Goal: Information Seeking & Learning: Learn about a topic

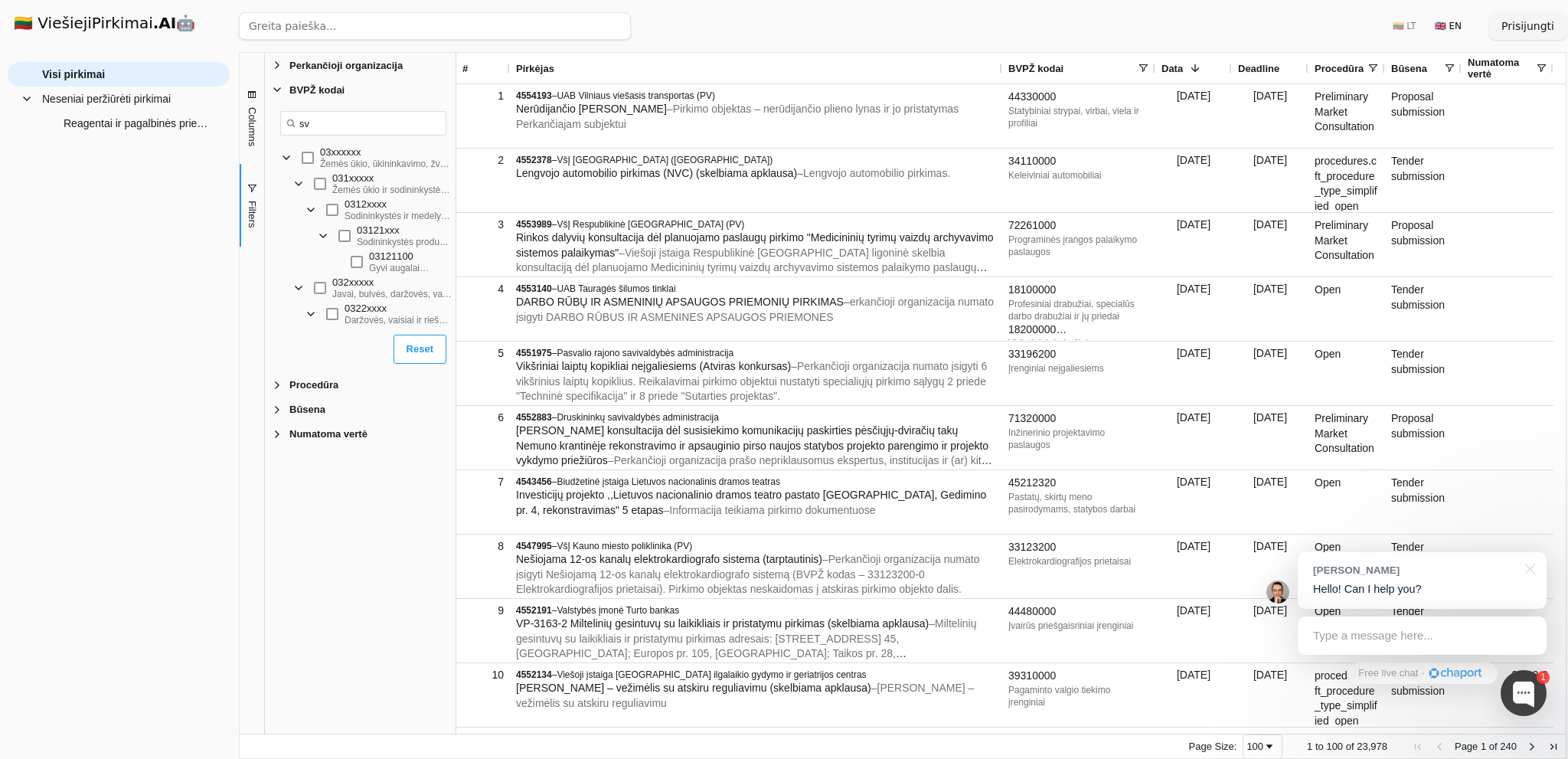
click at [69, 408] on div "Visi pirkimai Neseniai peržiūrėti pirkimai Reagentai ir pagalbinės priemonės kr…" at bounding box center [119, 404] width 222 height 684
click at [324, 130] on input "sv" at bounding box center [362, 124] width 166 height 25
type input "s"
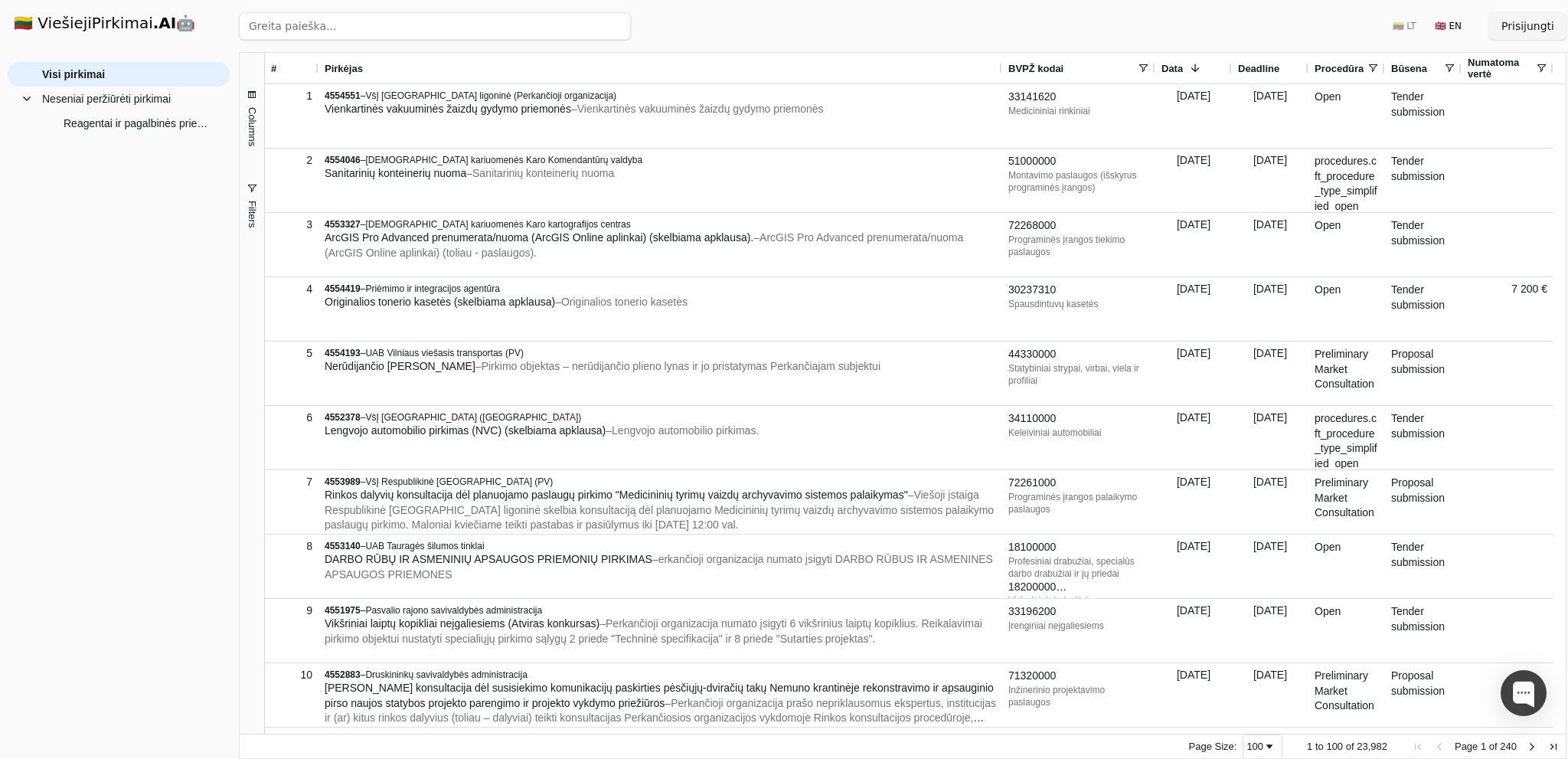
click at [251, 126] on span "Columns" at bounding box center [251, 126] width 12 height 39
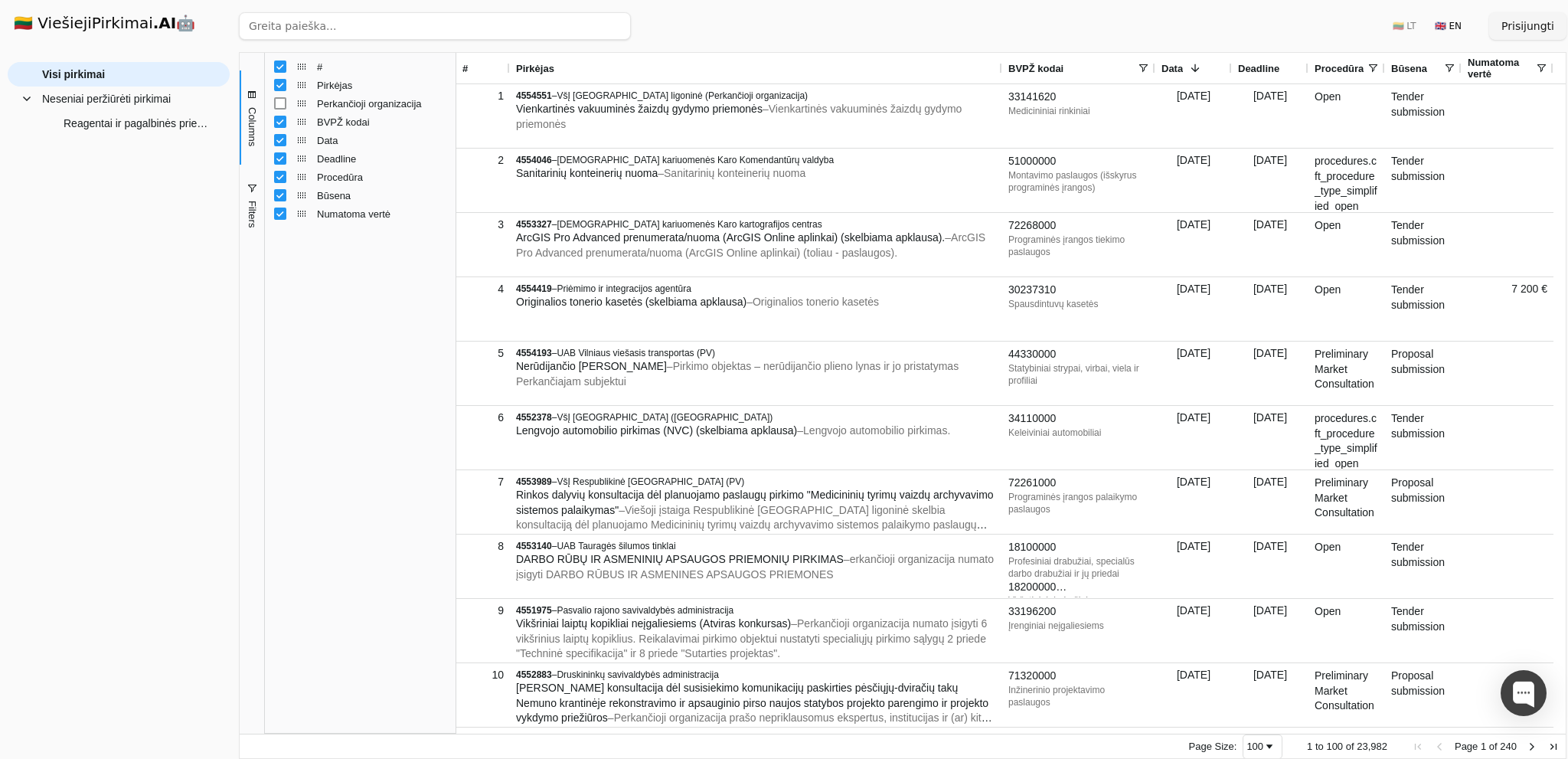
click at [248, 126] on span "Columns" at bounding box center [251, 126] width 12 height 39
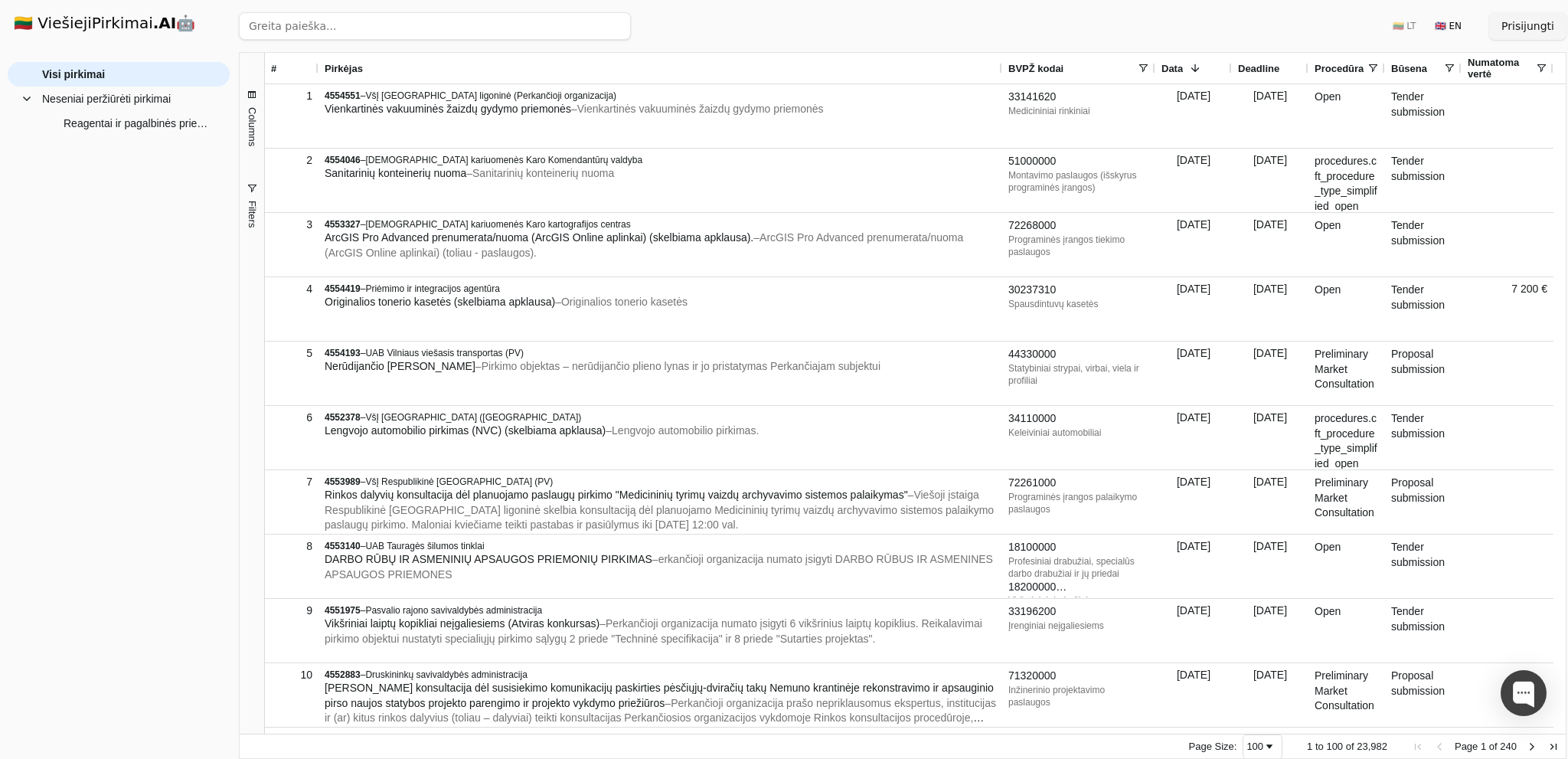
click at [255, 207] on span "Filters" at bounding box center [251, 214] width 12 height 27
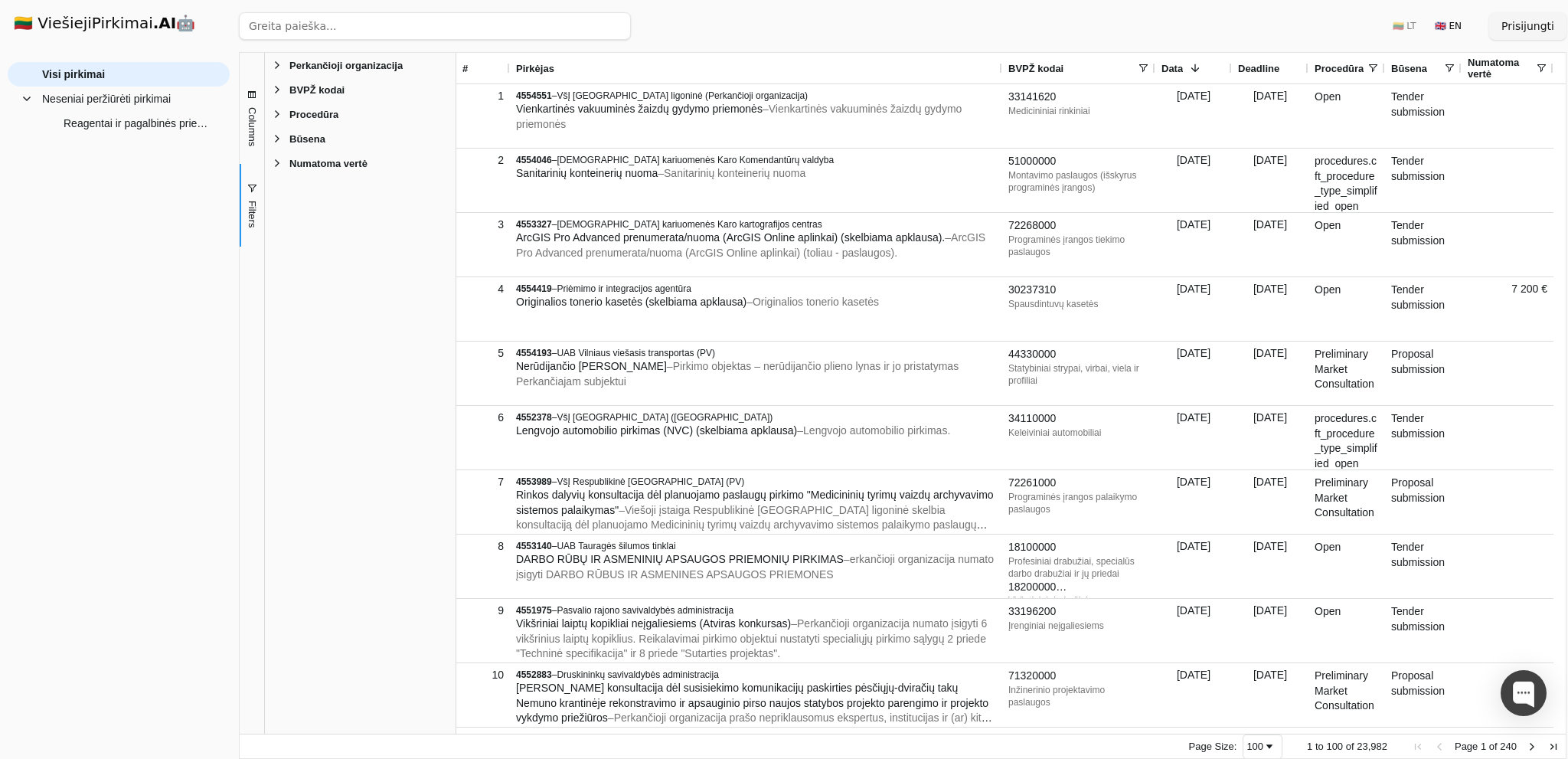
click at [328, 88] on span "BVPŽ kodai" at bounding box center [317, 90] width 56 height 12
